Goal: Check status: Check status

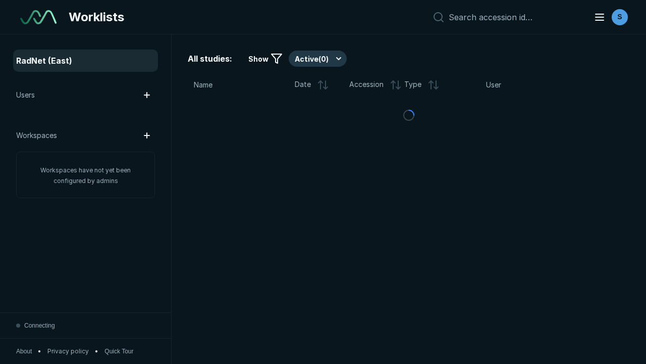
scroll to position [2596, 3272]
